Goal: Navigation & Orientation: Find specific page/section

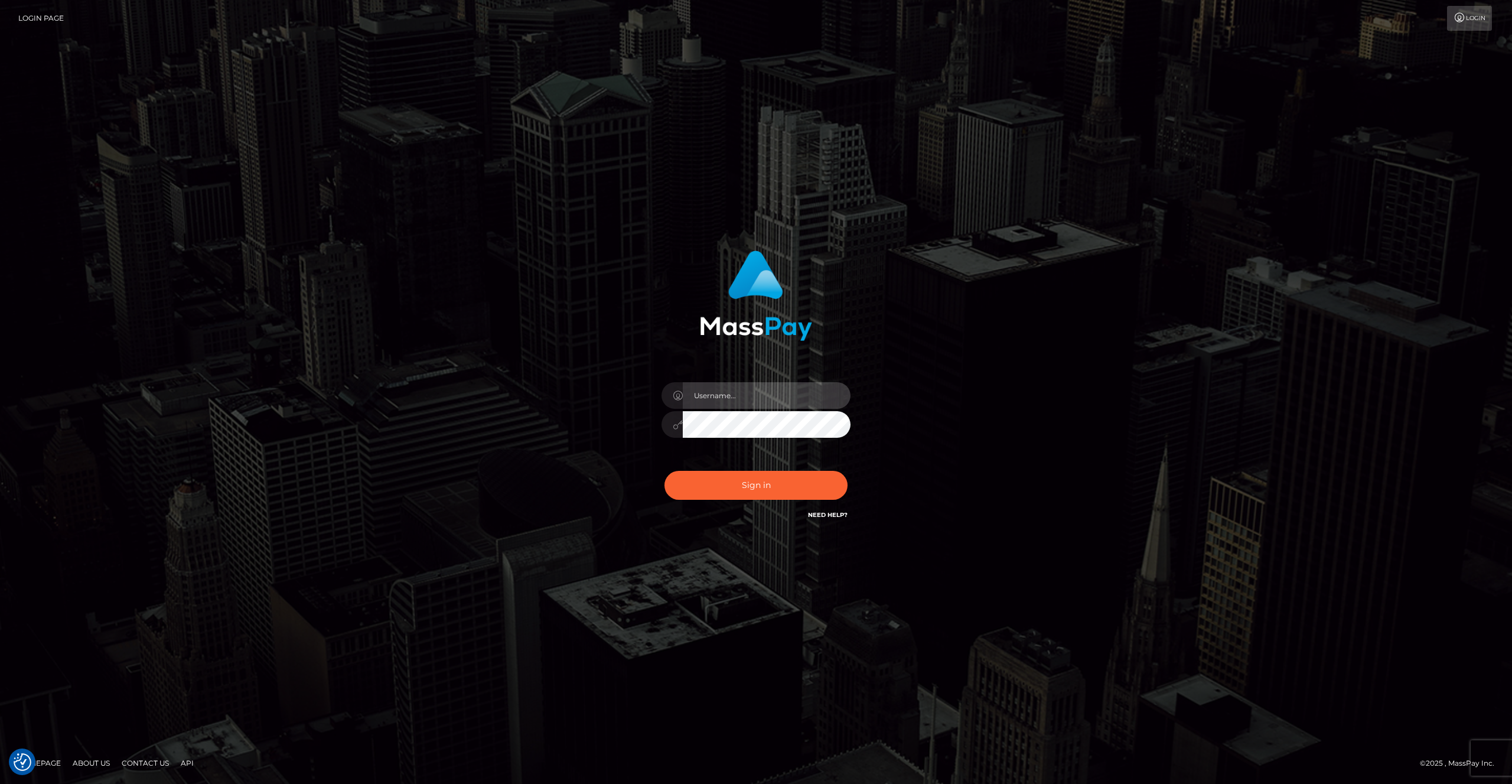
click at [748, 394] on input "text" at bounding box center [766, 396] width 168 height 27
type input "artvilla"
click at [761, 489] on button "Sign in" at bounding box center [756, 485] width 183 height 29
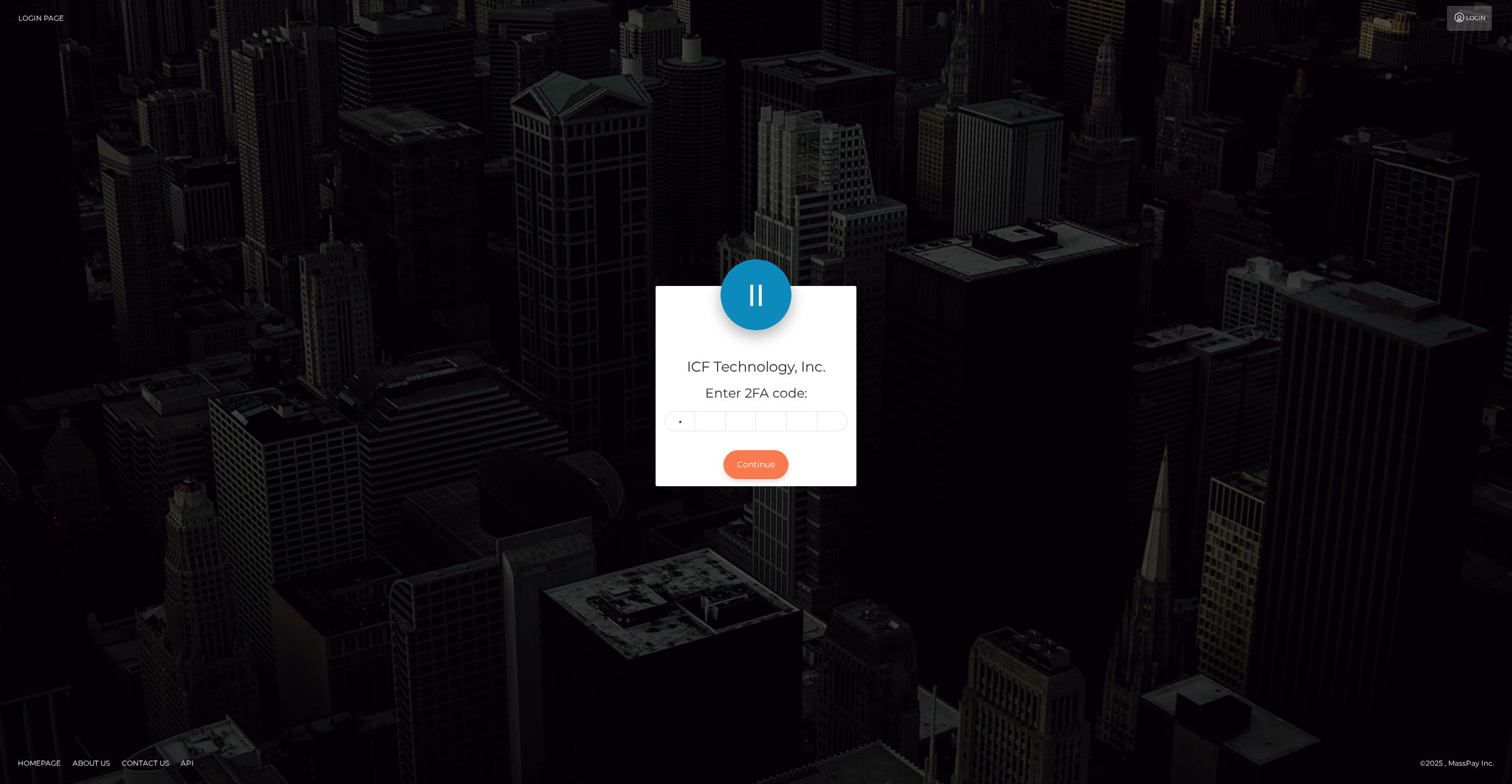
type input "8"
type input "1"
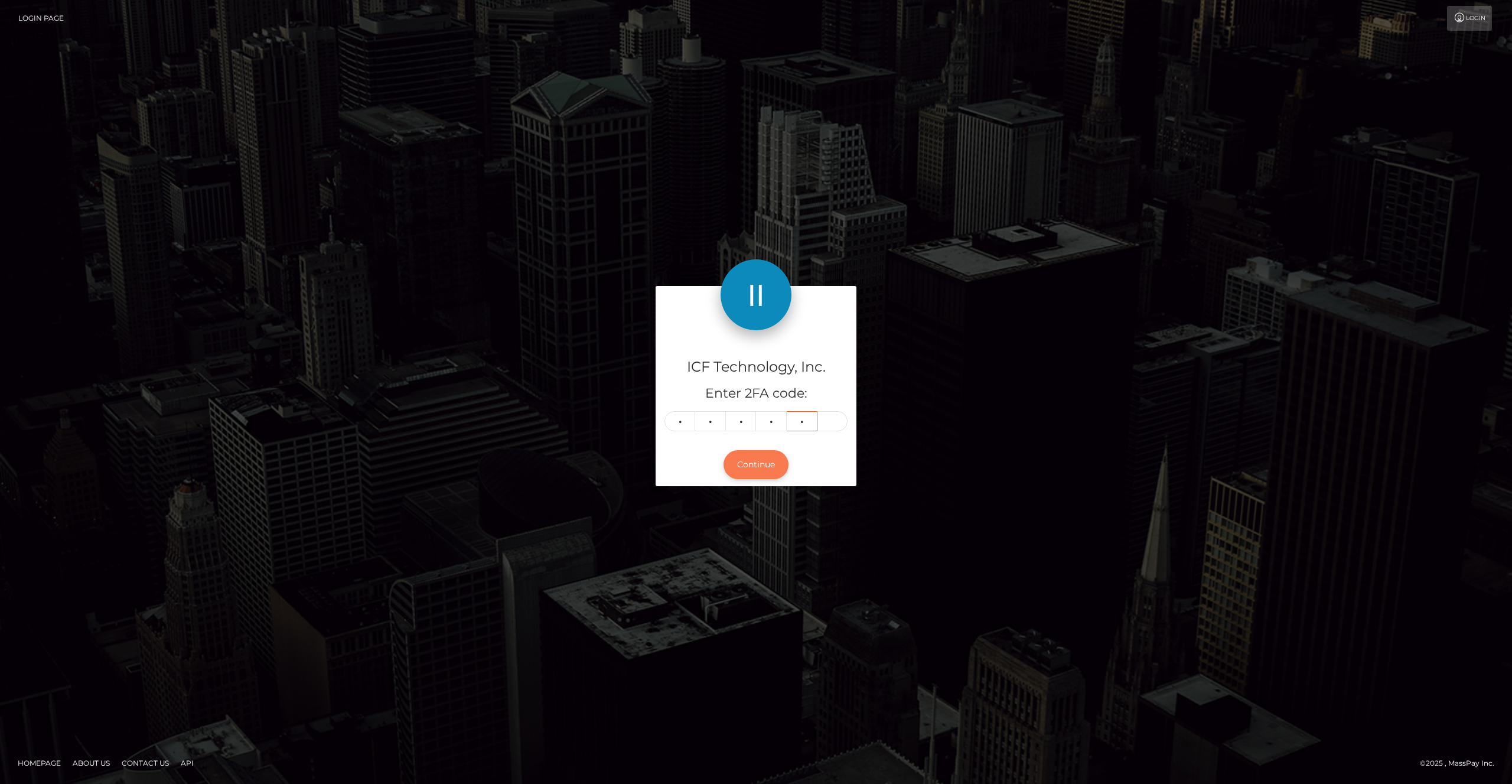
type input "6"
type input "0"
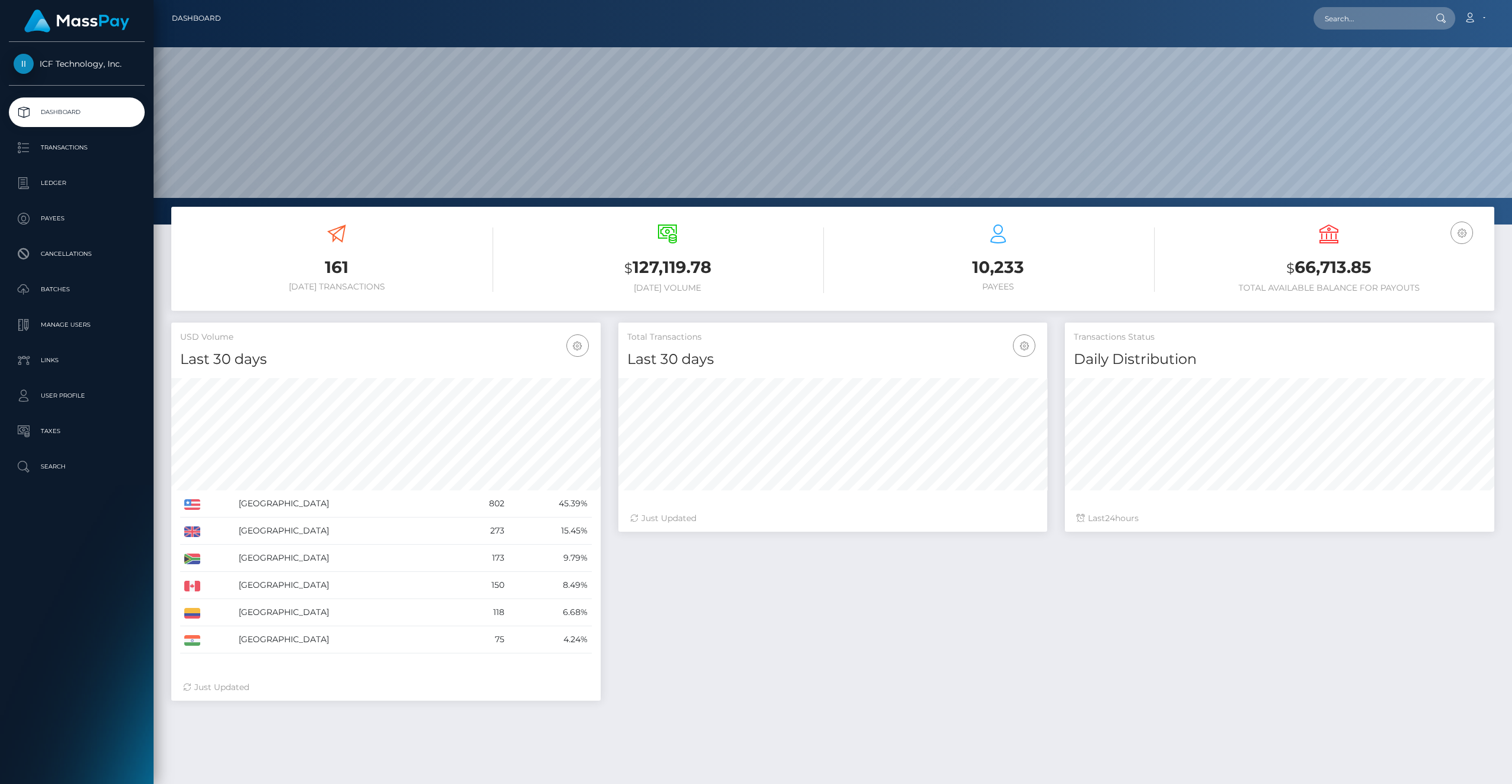
scroll to position [209, 429]
click at [64, 290] on p "Batches" at bounding box center [76, 289] width 126 height 18
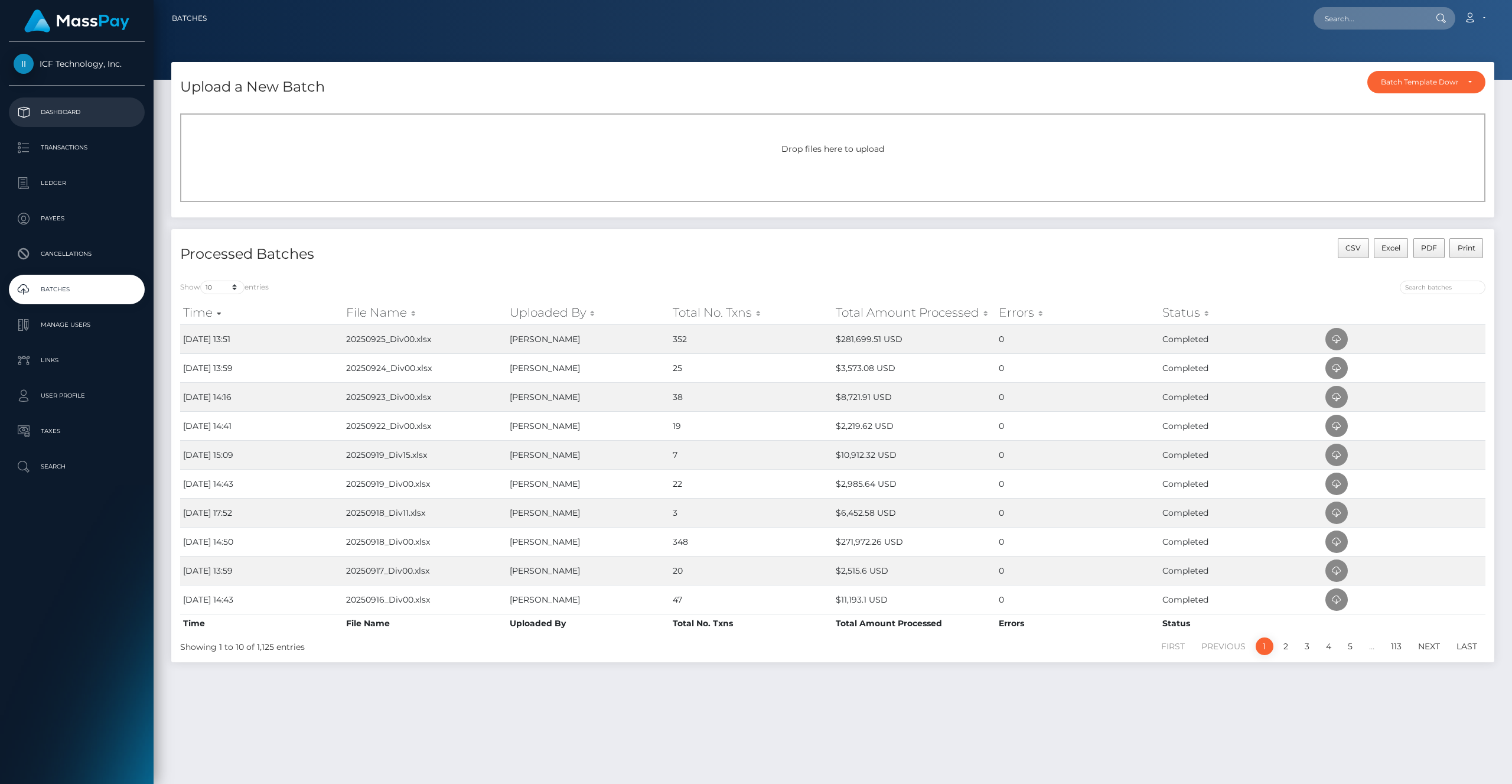
click at [77, 110] on p "Dashboard" at bounding box center [76, 112] width 126 height 18
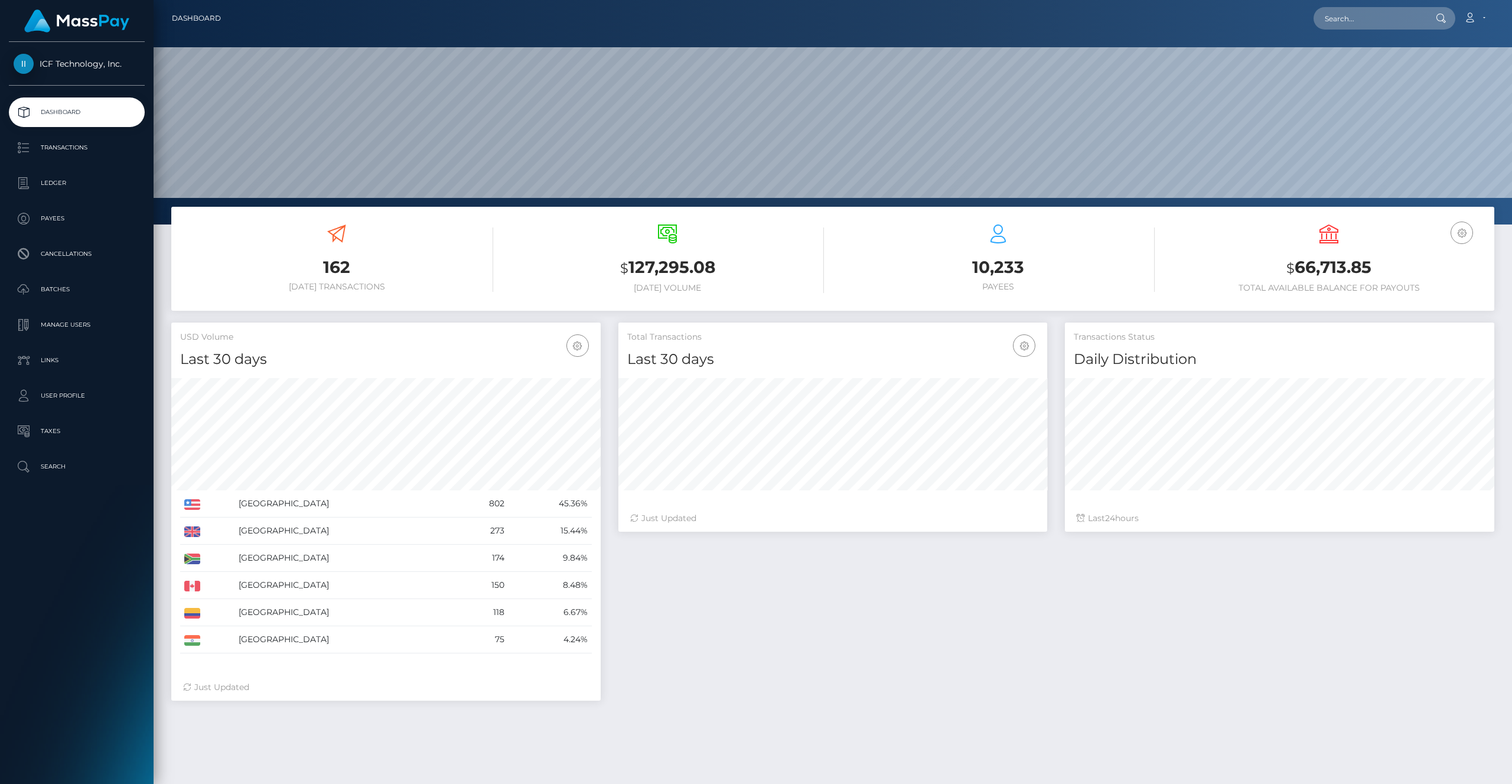
scroll to position [209, 429]
click at [65, 294] on p "Batches" at bounding box center [76, 289] width 126 height 18
